Goal: Task Accomplishment & Management: Use online tool/utility

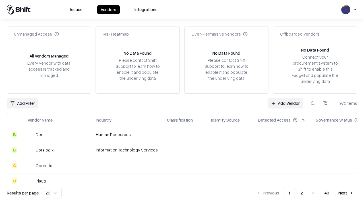
click at [285, 103] on link "Add Vendor" at bounding box center [286, 103] width 36 height 10
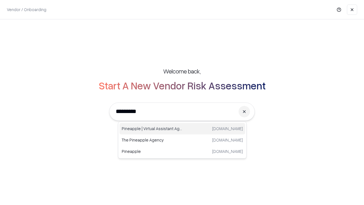
click at [182, 129] on div "Pineapple | Virtual Assistant Agency [DOMAIN_NAME]" at bounding box center [182, 128] width 126 height 11
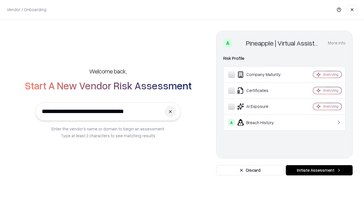
type input "**********"
click at [319, 170] on button "Initiate Assessment" at bounding box center [319, 170] width 67 height 10
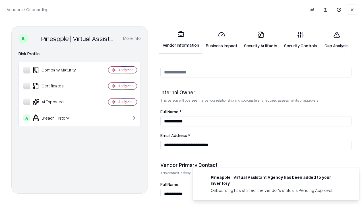
scroll to position [295, 0]
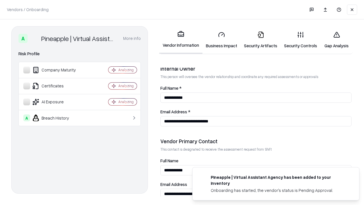
click at [222, 40] on link "Business Impact" at bounding box center [221, 40] width 38 height 26
click at [336, 40] on link "Gap Analysis" at bounding box center [337, 40] width 32 height 26
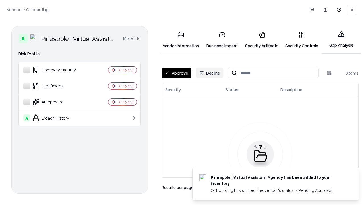
click at [176, 73] on button "Approve" at bounding box center [177, 73] width 30 height 10
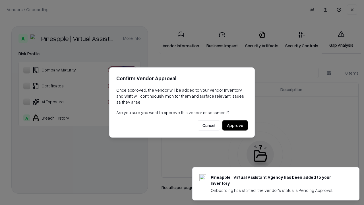
click at [235, 125] on button "Approve" at bounding box center [234, 125] width 25 height 10
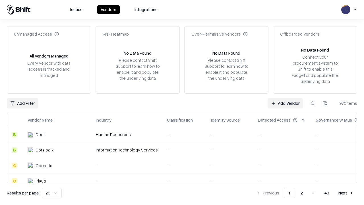
type input "**********"
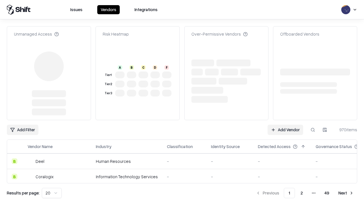
click at [285, 125] on link "Add Vendor" at bounding box center [286, 130] width 36 height 10
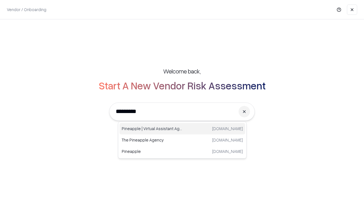
click at [182, 129] on div "Pineapple | Virtual Assistant Agency [DOMAIN_NAME]" at bounding box center [182, 128] width 126 height 11
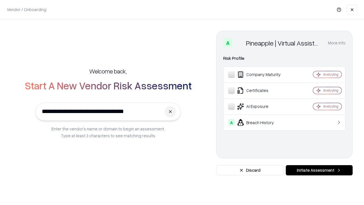
type input "**********"
click at [319, 170] on button "Initiate Assessment" at bounding box center [319, 170] width 67 height 10
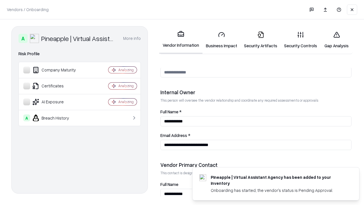
scroll to position [295, 0]
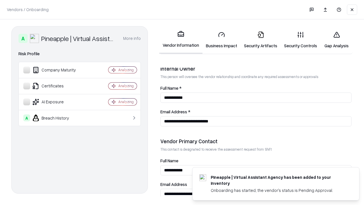
click at [336, 40] on link "Gap Analysis" at bounding box center [337, 40] width 32 height 26
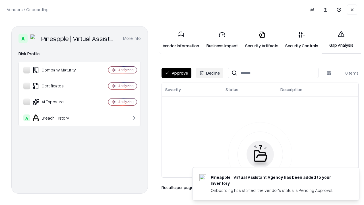
click at [176, 73] on button "Approve" at bounding box center [177, 73] width 30 height 10
